Goal: Task Accomplishment & Management: Use online tool/utility

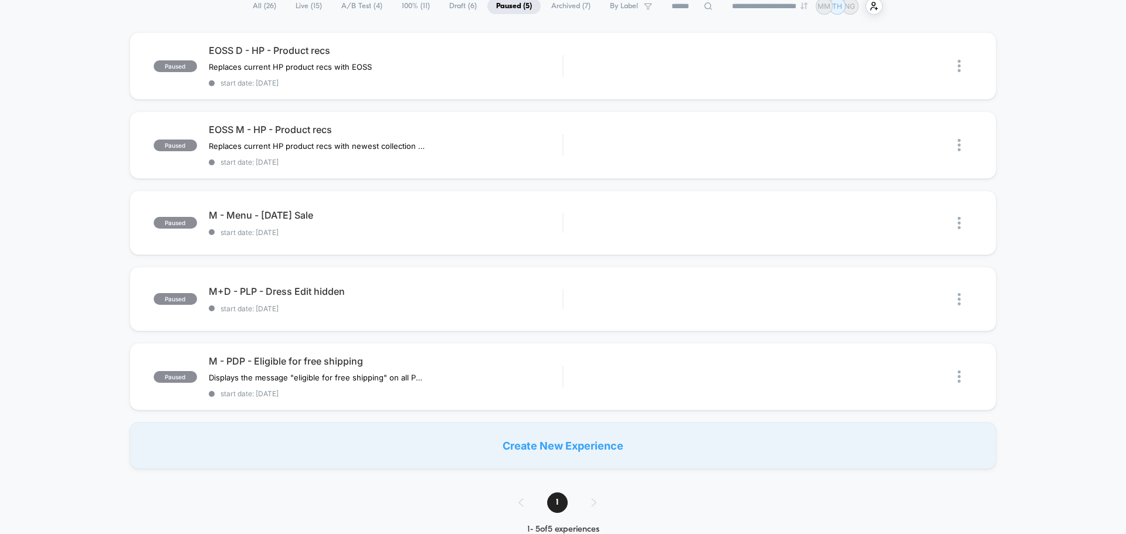
scroll to position [117, 0]
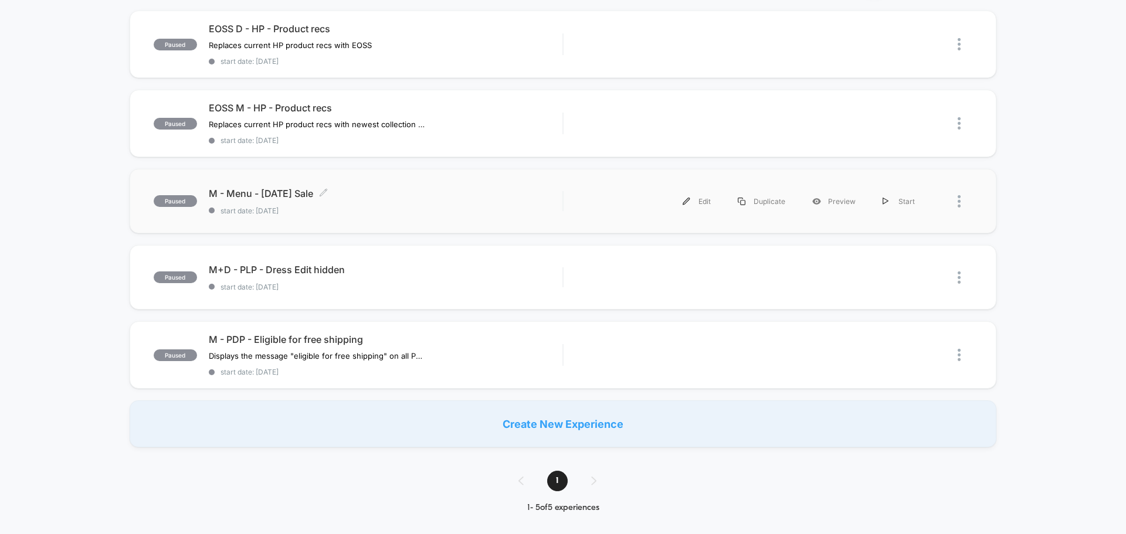
click at [277, 197] on span "M - Menu - [DATE] Sale Click to edit experience details" at bounding box center [386, 194] width 354 height 12
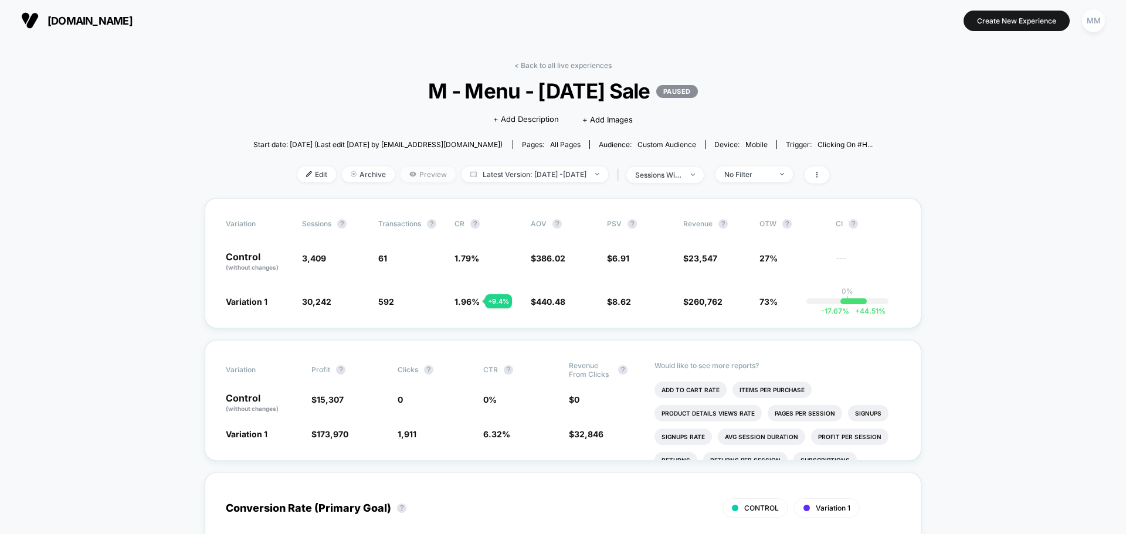
click at [418, 177] on span "Preview" at bounding box center [428, 175] width 55 height 16
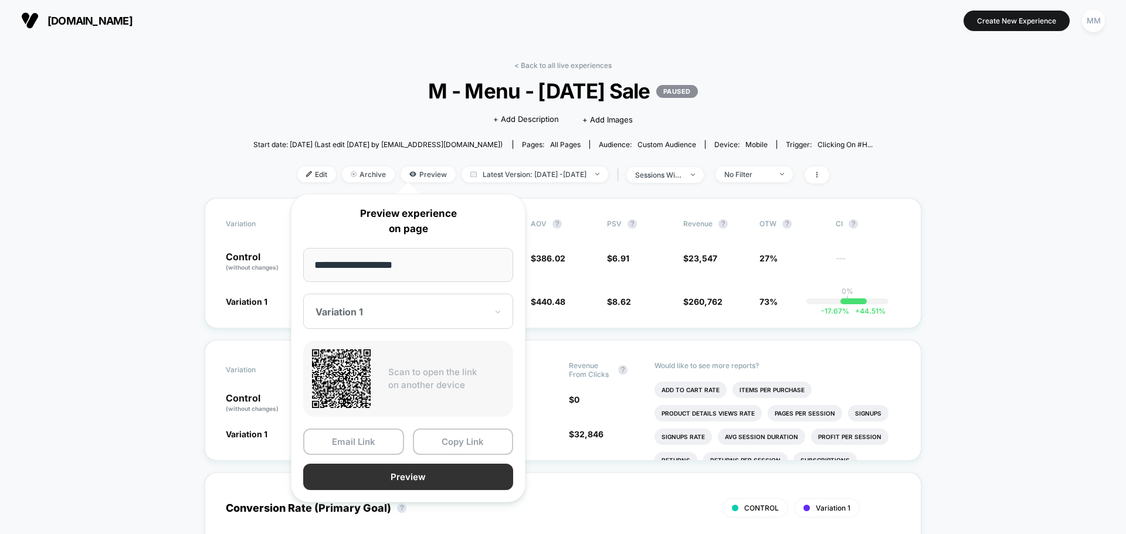
click at [461, 470] on button "Preview" at bounding box center [408, 477] width 210 height 26
